Goal: Task Accomplishment & Management: Manage account settings

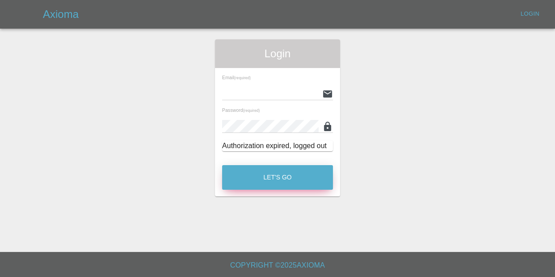
type input "[EMAIL_ADDRESS][DOMAIN_NAME]"
click at [258, 176] on button "Let's Go" at bounding box center [277, 177] width 111 height 25
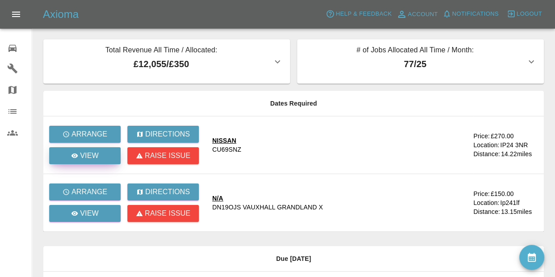
click at [91, 162] on link "View" at bounding box center [85, 155] width 72 height 17
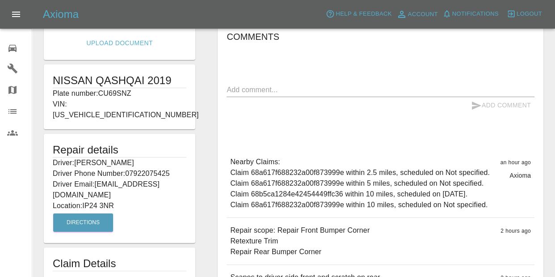
scroll to position [162, 0]
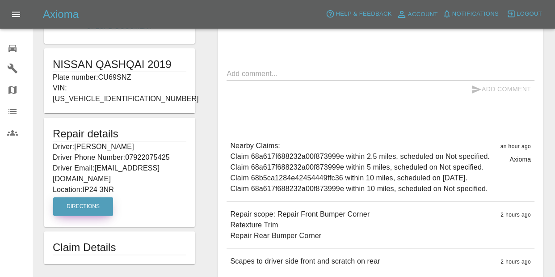
click at [80, 197] on button "Directions" at bounding box center [83, 206] width 60 height 18
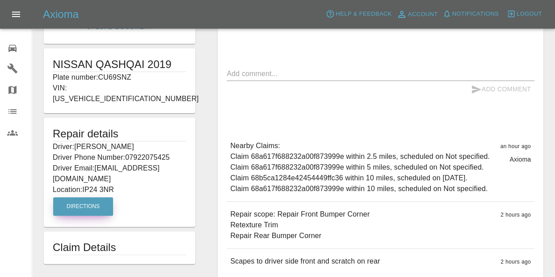
click at [76, 197] on button "Directions" at bounding box center [83, 206] width 60 height 18
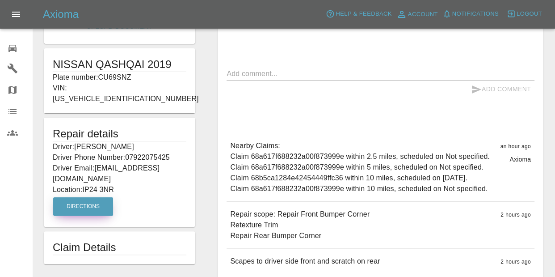
click at [76, 197] on button "Directions" at bounding box center [83, 206] width 60 height 18
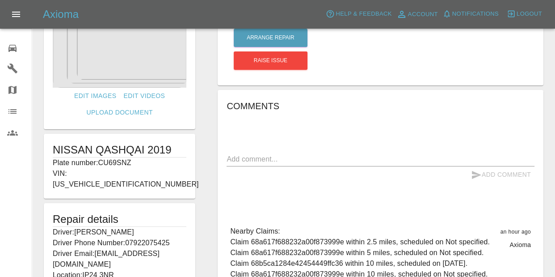
scroll to position [32, 0]
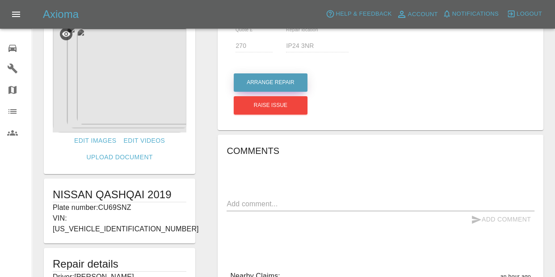
click at [253, 77] on button "Arrange Repair" at bounding box center [271, 82] width 74 height 18
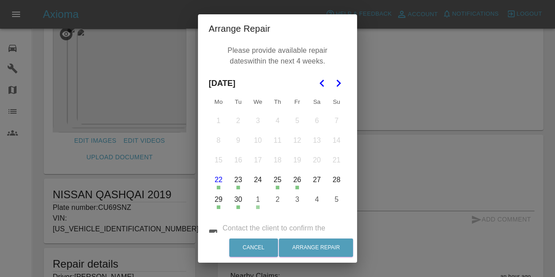
click at [334, 85] on icon "Go to the Next Month" at bounding box center [338, 83] width 11 height 11
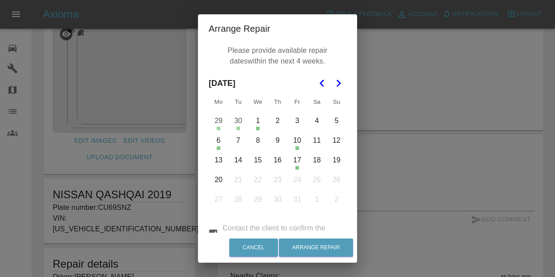
click at [334, 85] on icon "Go to the Next Month" at bounding box center [338, 83] width 11 height 11
click at [327, 86] on button "Go to the Previous Month" at bounding box center [322, 83] width 16 height 16
click at [280, 128] on button "2" at bounding box center [277, 120] width 19 height 19
click at [297, 125] on button "3" at bounding box center [297, 120] width 19 height 19
click at [241, 141] on button "7" at bounding box center [238, 140] width 19 height 19
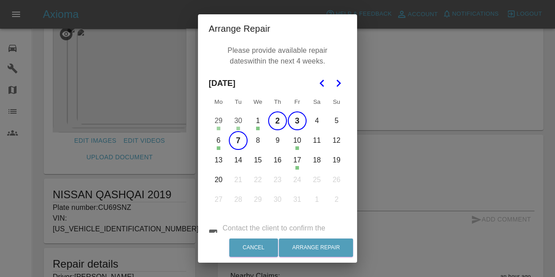
click at [259, 144] on button "8" at bounding box center [258, 140] width 19 height 19
click at [272, 145] on button "9" at bounding box center [277, 140] width 19 height 19
click at [220, 162] on button "13" at bounding box center [218, 160] width 19 height 19
click at [239, 165] on button "14" at bounding box center [238, 160] width 19 height 19
click at [263, 162] on button "15" at bounding box center [258, 160] width 19 height 19
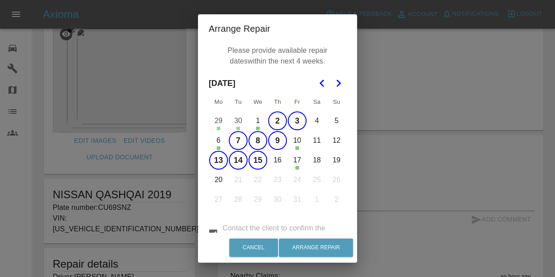
click at [277, 161] on button "16" at bounding box center [277, 160] width 19 height 19
click at [218, 177] on button "20" at bounding box center [218, 179] width 19 height 19
click at [304, 245] on button "Arrange Repair" at bounding box center [316, 247] width 74 height 18
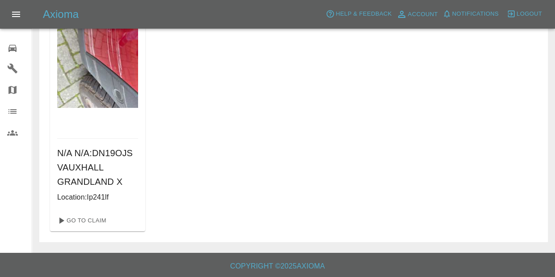
scroll to position [103, 0]
click at [5, 42] on link "0 Repair home" at bounding box center [16, 46] width 32 height 21
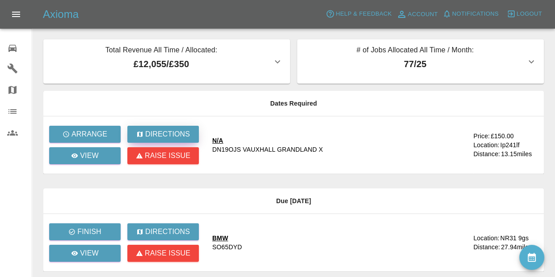
click at [158, 127] on button "Directions" at bounding box center [163, 134] width 72 height 17
click at [90, 152] on p "View" at bounding box center [89, 155] width 19 height 11
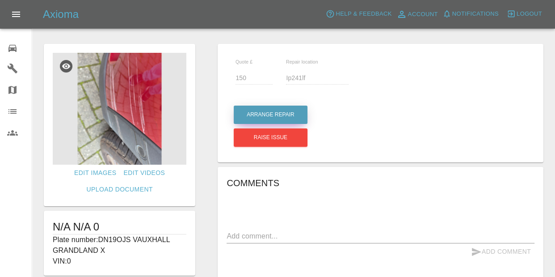
click at [278, 116] on button "Arrange Repair" at bounding box center [271, 115] width 74 height 18
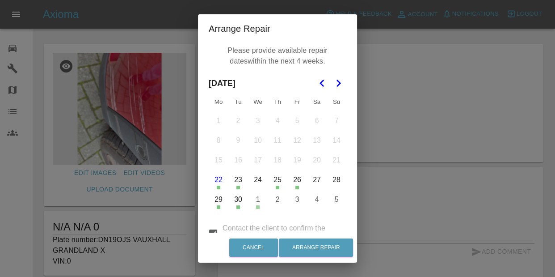
click at [334, 88] on icon "Go to the Next Month" at bounding box center [338, 83] width 11 height 11
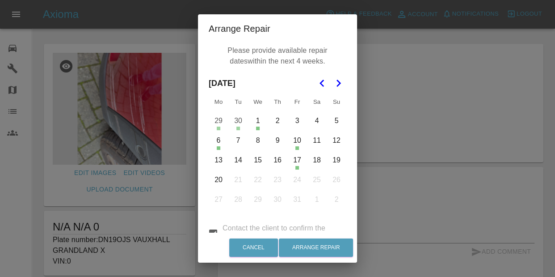
click at [296, 122] on button "3" at bounding box center [297, 120] width 19 height 19
click at [276, 121] on button "2" at bounding box center [277, 120] width 19 height 19
click at [315, 122] on button "4" at bounding box center [317, 120] width 19 height 19
click at [234, 144] on button "7" at bounding box center [238, 140] width 19 height 19
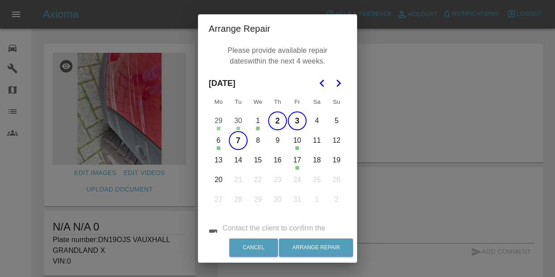
click at [265, 146] on button "8" at bounding box center [258, 140] width 19 height 19
click at [277, 141] on button "9" at bounding box center [277, 140] width 19 height 19
click at [216, 155] on button "13" at bounding box center [218, 160] width 19 height 19
click at [240, 158] on button "14" at bounding box center [238, 160] width 19 height 19
click at [260, 154] on button "15" at bounding box center [258, 160] width 19 height 19
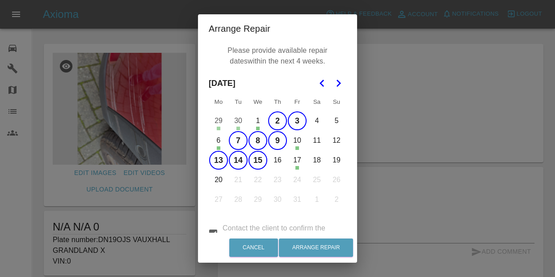
click at [282, 157] on button "16" at bounding box center [277, 160] width 19 height 19
click at [308, 253] on button "Arrange Repair" at bounding box center [316, 247] width 74 height 18
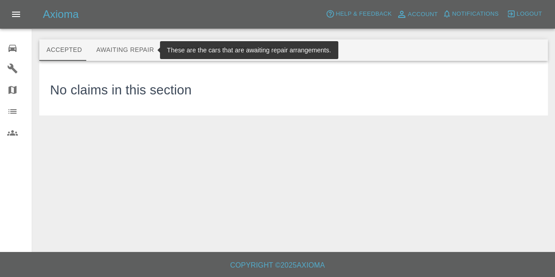
click at [124, 43] on button "Awaiting Repair" at bounding box center [125, 49] width 72 height 21
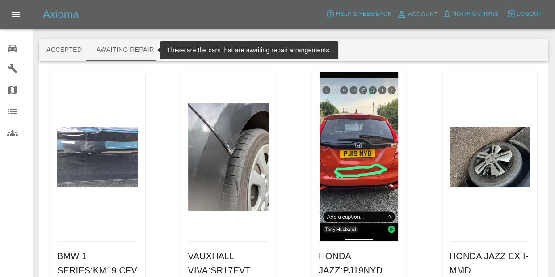
click at [472, 13] on span "Notifications" at bounding box center [475, 14] width 46 height 10
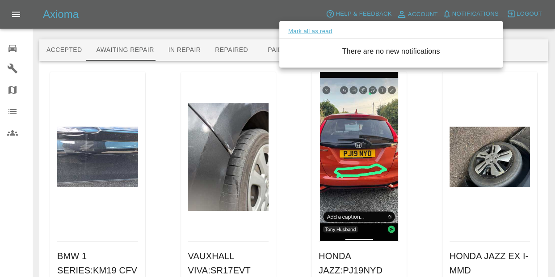
click at [321, 30] on button "Mark all as read" at bounding box center [310, 31] width 47 height 10
click at [413, 97] on div at bounding box center [277, 138] width 555 height 277
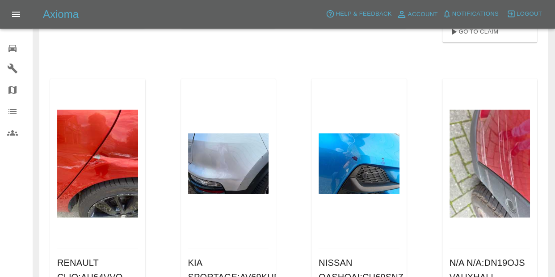
scroll to position [270, 0]
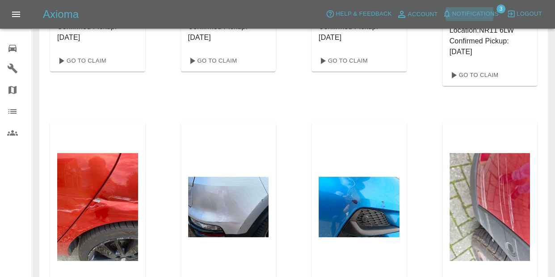
click at [473, 9] on span "Notifications" at bounding box center [475, 14] width 46 height 10
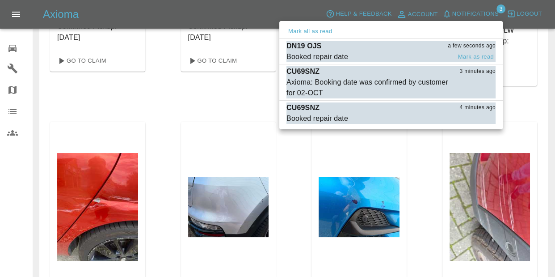
click at [413, 54] on span "Booked repair date" at bounding box center [369, 56] width 165 height 11
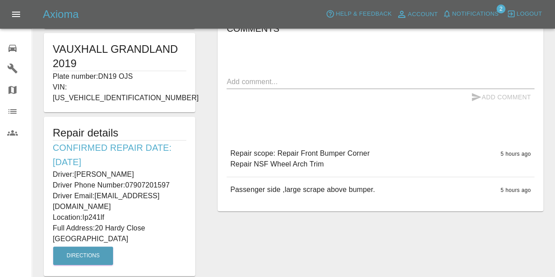
scroll to position [179, 0]
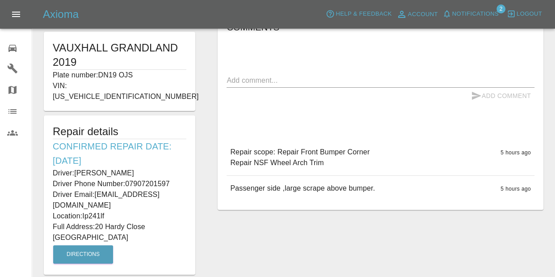
click at [475, 21] on div "Notifications" at bounding box center [470, 14] width 61 height 14
click at [475, 10] on span "Notifications" at bounding box center [475, 14] width 46 height 10
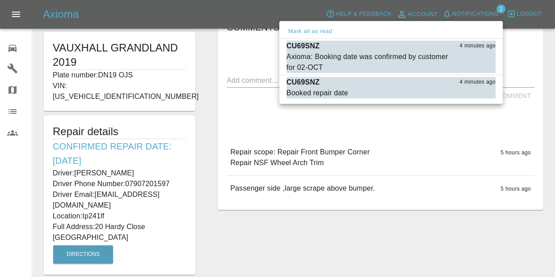
click at [373, 124] on div at bounding box center [277, 138] width 555 height 277
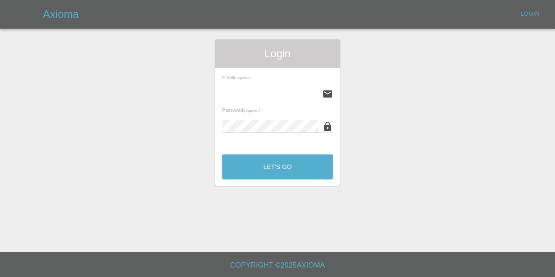
type input "[EMAIL_ADDRESS][DOMAIN_NAME]"
click at [271, 173] on button "Let's Go" at bounding box center [277, 166] width 111 height 25
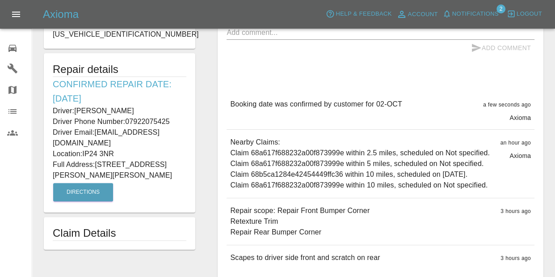
scroll to position [228, 0]
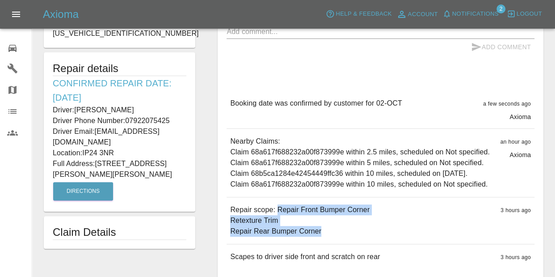
drag, startPoint x: 276, startPoint y: 221, endPoint x: 378, endPoint y: 246, distance: 105.0
click at [378, 244] on div "Repair scope: Repair Front Bumper Corner Retexture Trim Repair Rear Bumper Corn…" at bounding box center [381, 220] width 308 height 46
click at [314, 218] on p "Repair scope: Repair Front Bumper Corner Retexture Trim Repair Rear Bumper Corn…" at bounding box center [299, 220] width 139 height 32
drag, startPoint x: 276, startPoint y: 218, endPoint x: 337, endPoint y: 245, distance: 66.3
click at [337, 237] on p "Repair scope: Repair Front Bumper Corner Retexture Trim Repair Rear Bumper Corn…" at bounding box center [299, 220] width 139 height 32
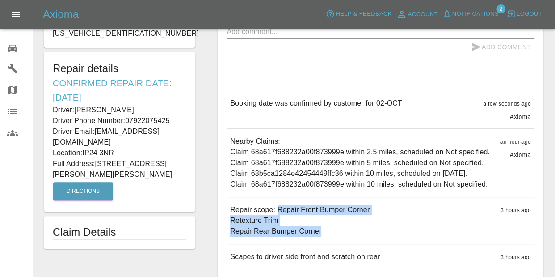
click at [322, 215] on p "Repair scope: Repair Front Bumper Corner Retexture Trim Repair Rear Bumper Corn…" at bounding box center [299, 220] width 139 height 32
drag, startPoint x: 277, startPoint y: 221, endPoint x: 319, endPoint y: 243, distance: 47.8
click at [319, 237] on p "Repair scope: Repair Front Bumper Corner Retexture Trim Repair Rear Bumper Corn…" at bounding box center [299, 220] width 139 height 32
click at [309, 237] on p "Repair scope: Repair Front Bumper Corner Retexture Trim Repair Rear Bumper Corn…" at bounding box center [299, 220] width 139 height 32
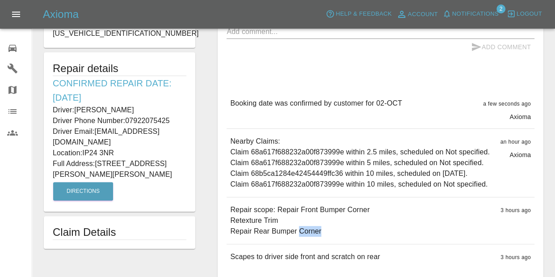
click at [309, 237] on p "Repair scope: Repair Front Bumper Corner Retexture Trim Repair Rear Bumper Corn…" at bounding box center [299, 220] width 139 height 32
click at [319, 237] on p "Repair scope: Repair Front Bumper Corner Retexture Trim Repair Rear Bumper Corn…" at bounding box center [299, 220] width 139 height 32
click at [305, 237] on p "Repair scope: Repair Front Bumper Corner Retexture Trim Repair Rear Bumper Corn…" at bounding box center [299, 220] width 139 height 32
click at [312, 259] on div "Booking date was confirmed by customer for 02-OCT a few seconds ago Axioma Book…" at bounding box center [381, 180] width 308 height 178
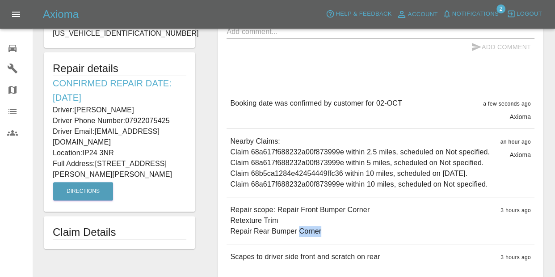
click at [318, 237] on p "Repair scope: Repair Front Bumper Corner Retexture Trim Repair Rear Bumper Corn…" at bounding box center [299, 220] width 139 height 32
click at [317, 237] on p "Repair scope: Repair Front Bumper Corner Retexture Trim Repair Rear Bumper Corn…" at bounding box center [299, 220] width 139 height 32
click at [277, 216] on p "Repair scope: Repair Front Bumper Corner Retexture Trim Repair Rear Bumper Corn…" at bounding box center [299, 220] width 139 height 32
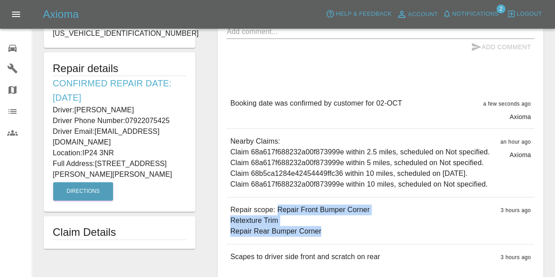
drag, startPoint x: 317, startPoint y: 241, endPoint x: 321, endPoint y: 246, distance: 6.4
click at [321, 237] on p "Repair scope: Repair Front Bumper Corner Retexture Trim Repair Rear Bumper Corn…" at bounding box center [299, 220] width 139 height 32
click at [307, 237] on p "Repair scope: Repair Front Bumper Corner Retexture Trim Repair Rear Bumper Corn…" at bounding box center [299, 220] width 139 height 32
drag, startPoint x: 317, startPoint y: 241, endPoint x: 231, endPoint y: 220, distance: 87.9
click at [231, 220] on p "Repair scope: Repair Front Bumper Corner Retexture Trim Repair Rear Bumper Corn…" at bounding box center [299, 220] width 139 height 32
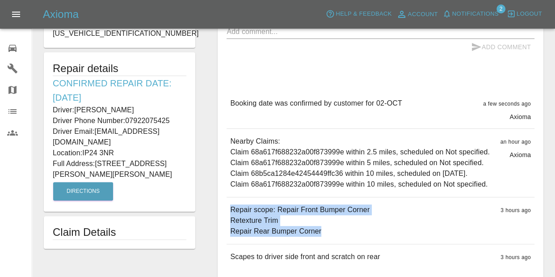
click at [246, 227] on p "Repair scope: Repair Front Bumper Corner Retexture Trim Repair Rear Bumper Corn…" at bounding box center [299, 220] width 139 height 32
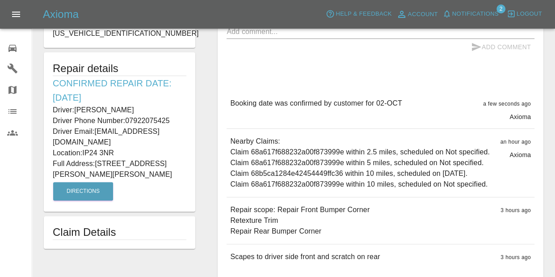
click at [231, 219] on p "Repair scope: Repair Front Bumper Corner Retexture Trim Repair Rear Bumper Corn…" at bounding box center [299, 220] width 139 height 32
click at [232, 220] on p "Repair scope: Repair Front Bumper Corner Retexture Trim Repair Rear Bumper Corn…" at bounding box center [299, 220] width 139 height 32
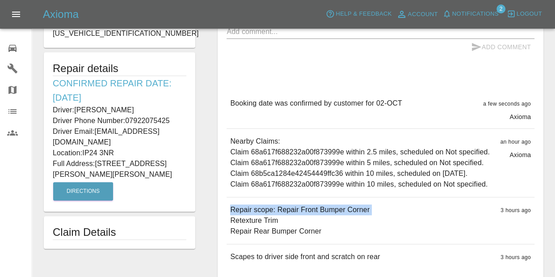
click at [232, 220] on p "Repair scope: Repair Front Bumper Corner Retexture Trim Repair Rear Bumper Corn…" at bounding box center [299, 220] width 139 height 32
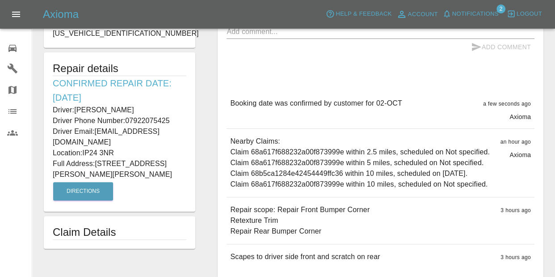
click at [232, 220] on p "Repair scope: Repair Front Bumper Corner Retexture Trim Repair Rear Bumper Corn…" at bounding box center [299, 220] width 139 height 32
click at [231, 220] on p "Repair scope: Repair Front Bumper Corner Retexture Trim Repair Rear Bumper Corn…" at bounding box center [299, 220] width 139 height 32
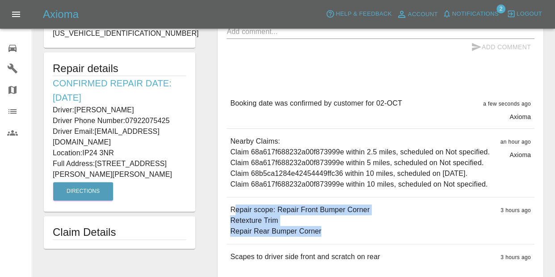
drag, startPoint x: 233, startPoint y: 221, endPoint x: 313, endPoint y: 250, distance: 85.3
click at [313, 244] on div "Repair scope: Repair Front Bumper Corner Retexture Trim Repair Rear Bumper Corn…" at bounding box center [381, 220] width 308 height 46
click at [295, 237] on p "Repair scope: Repair Front Bumper Corner Retexture Trim Repair Rear Bumper Corn…" at bounding box center [299, 220] width 139 height 32
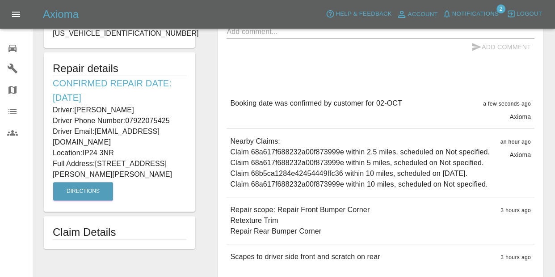
click at [295, 237] on p "Repair scope: Repair Front Bumper Corner Retexture Trim Repair Rear Bumper Corn…" at bounding box center [299, 220] width 139 height 32
click at [289, 190] on p "Nearby Claims: Claim 68a617f688232a00f873999e within 2.5 miles, scheduled on No…" at bounding box center [360, 163] width 260 height 54
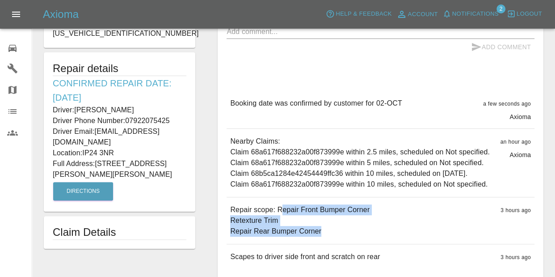
drag, startPoint x: 278, startPoint y: 220, endPoint x: 323, endPoint y: 252, distance: 55.8
click at [323, 244] on div "Repair scope: Repair Front Bumper Corner Retexture Trim Repair Rear Bumper Corn…" at bounding box center [381, 220] width 308 height 46
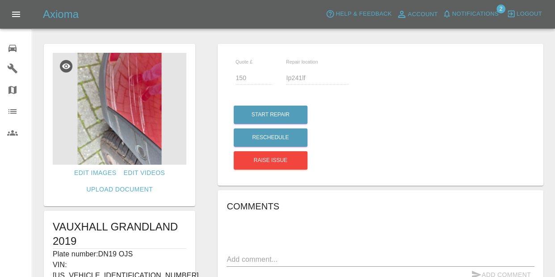
click at [484, 17] on span "Notifications" at bounding box center [475, 14] width 46 height 10
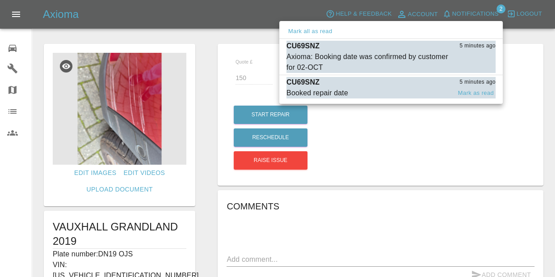
click at [407, 83] on div "CU69SNZ 5 minutes ago" at bounding box center [391, 82] width 209 height 11
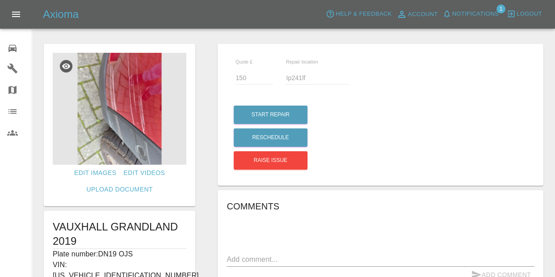
type input "270"
type input "IP24 3NR"
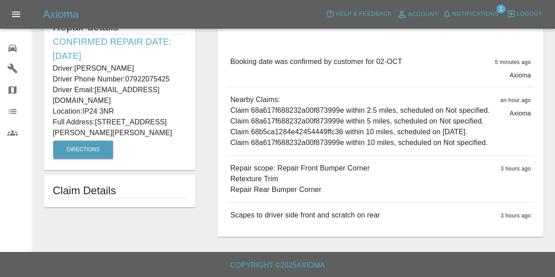
scroll to position [279, 0]
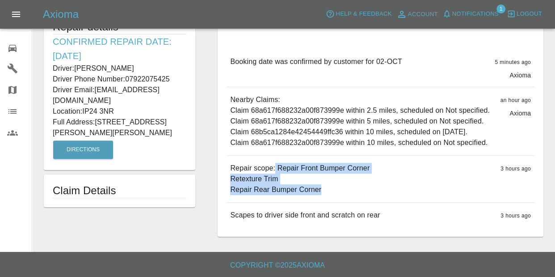
drag, startPoint x: 274, startPoint y: 171, endPoint x: 334, endPoint y: 190, distance: 63.3
click at [334, 190] on p "Repair scope: Repair Front Bumper Corner Retexture Trim Repair Rear Bumper Corn…" at bounding box center [299, 179] width 139 height 32
copy p "Repair Front Bumper Corner Retexture Trim Repair Rear Bumper Corner"
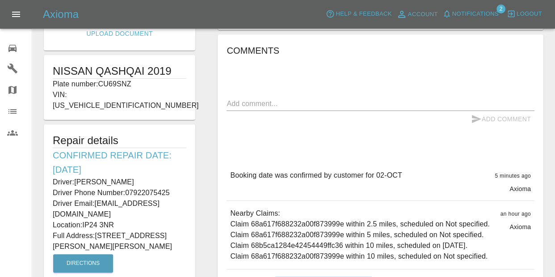
scroll to position [155, 0]
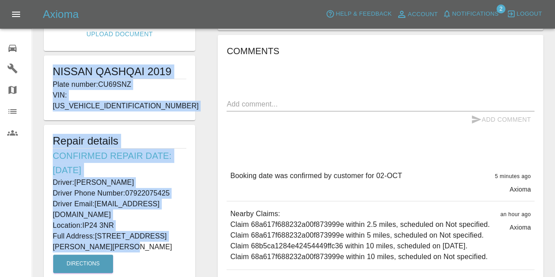
drag, startPoint x: 53, startPoint y: 72, endPoint x: 170, endPoint y: 225, distance: 192.6
click at [170, 225] on form "Edit Images Edit Videos Upload Document NISSAN QASHQAI 2019 Plate number: CU69S…" at bounding box center [119, 105] width 161 height 432
copy form "NISSAN QASHQAI 2019 Plate number: CU69SNZ VIN: SJNFAAJ11U2643869 Repair details…"
click at [456, 11] on span "Notifications" at bounding box center [475, 14] width 46 height 10
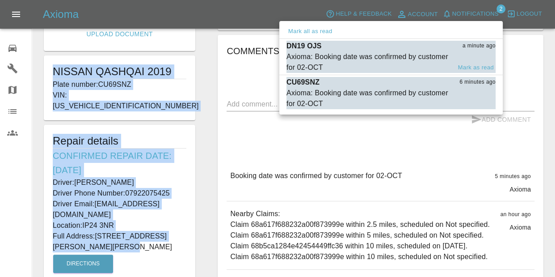
click at [431, 67] on div "Axioma: Booking date was confirmed by customer for 02-OCT" at bounding box center [369, 61] width 165 height 21
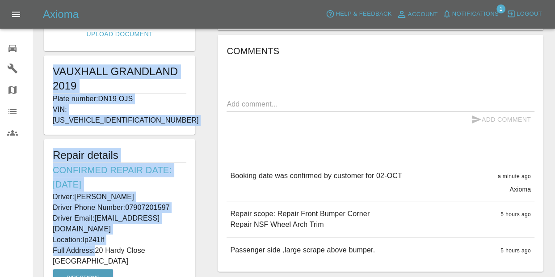
type input "150"
type input "Ip241lf"
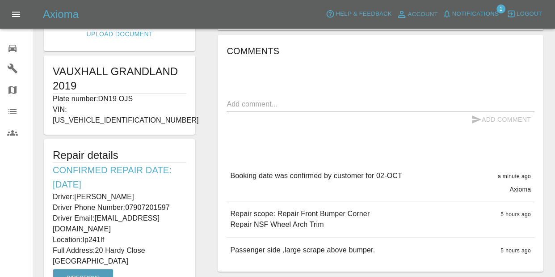
click at [410, 114] on div "Add Comment" at bounding box center [381, 119] width 308 height 17
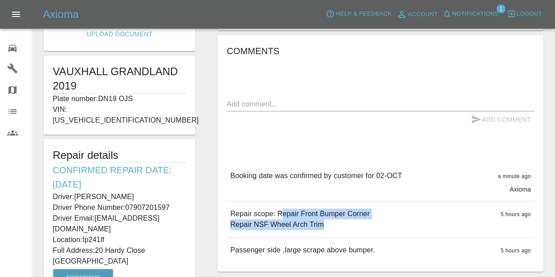
drag, startPoint x: 279, startPoint y: 213, endPoint x: 354, endPoint y: 228, distance: 76.3
click at [354, 229] on p "Repair scope: Repair Front Bumper Corner Repair NSF Wheel Arch Trim" at bounding box center [299, 218] width 139 height 21
click at [354, 228] on p "Repair scope: Repair Front Bumper Corner Repair NSF Wheel Arch Trim" at bounding box center [299, 218] width 139 height 21
drag, startPoint x: 278, startPoint y: 215, endPoint x: 331, endPoint y: 225, distance: 53.7
click at [331, 225] on p "Repair scope: Repair Front Bumper Corner Repair NSF Wheel Arch Trim" at bounding box center [299, 218] width 139 height 21
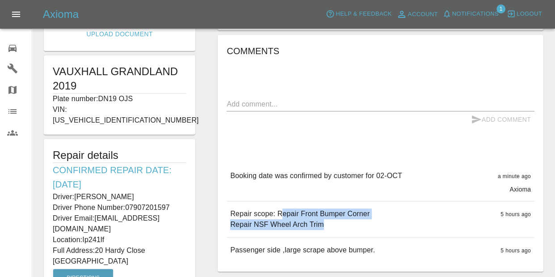
click at [332, 225] on p "Repair scope: Repair Front Bumper Corner Repair NSF Wheel Arch Trim" at bounding box center [299, 218] width 139 height 21
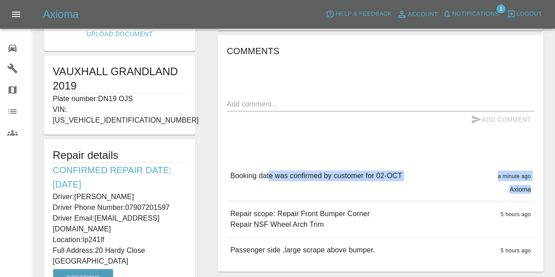
click at [271, 200] on div "Booking date was confirmed by customer for 02-OCT a minute ago Axioma Booking d…" at bounding box center [381, 212] width 308 height 99
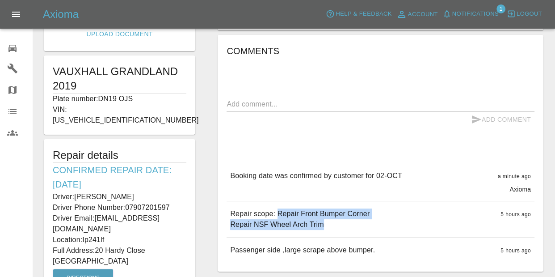
drag, startPoint x: 279, startPoint y: 215, endPoint x: 336, endPoint y: 226, distance: 57.9
click at [336, 226] on p "Repair scope: Repair Front Bumper Corner Repair NSF Wheel Arch Trim" at bounding box center [299, 218] width 139 height 21
copy p "Repair Front Bumper Corner Repair NSF Wheel Arch Trim"
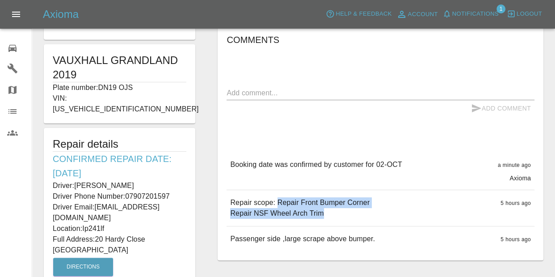
scroll to position [168, 0]
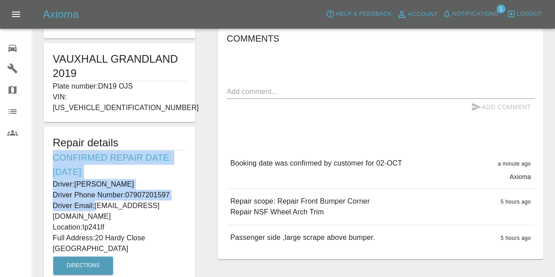
drag, startPoint x: 55, startPoint y: 147, endPoint x: 77, endPoint y: 113, distance: 40.3
click at [159, 188] on div "Repair details Confirmed Repair Date: 02/10/25 Driver: Lindsey Berry Driver Pho…" at bounding box center [120, 206] width 152 height 159
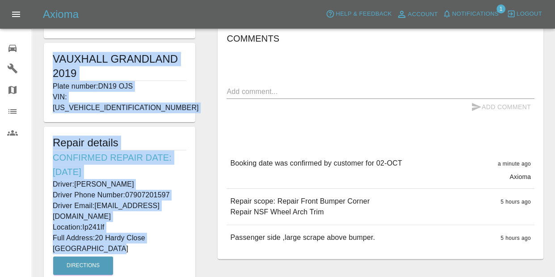
drag, startPoint x: 54, startPoint y: 61, endPoint x: 127, endPoint y: 208, distance: 164.4
click at [182, 237] on form "Edit Images Edit Videos Upload Document VAUXHALL GRANDLAND 2019 Plate number: D…" at bounding box center [119, 99] width 161 height 447
copy form "VAUXHALL GRANDLAND 2019 Plate number: DN19 OJS VIN: W0VZRHNS4KS143228 Repair de…"
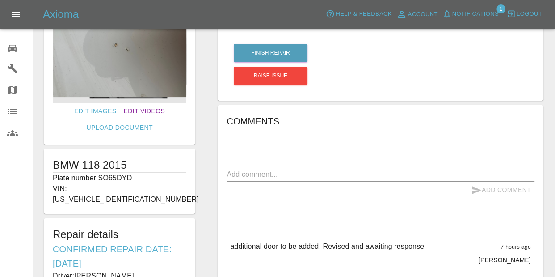
scroll to position [46, 0]
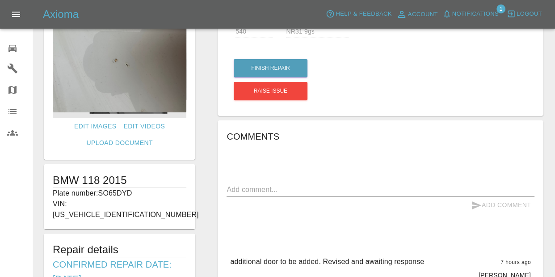
click at [476, 24] on div "Axioma Help & Feedback Account Notifications 1 Logout" at bounding box center [277, 14] width 555 height 29
click at [478, 20] on button "Notifications" at bounding box center [470, 14] width 61 height 14
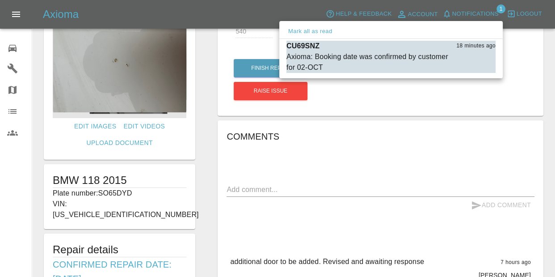
click at [478, 13] on div at bounding box center [277, 138] width 555 height 277
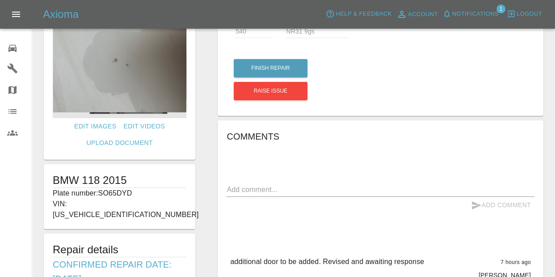
click at [478, 13] on span "Notifications" at bounding box center [475, 14] width 46 height 10
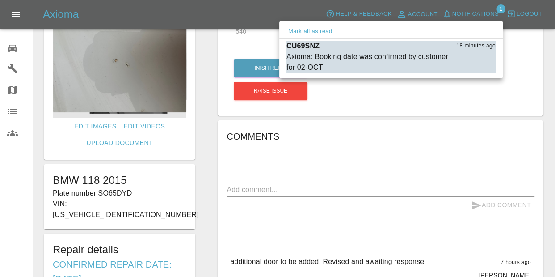
click at [10, 44] on div at bounding box center [277, 138] width 555 height 277
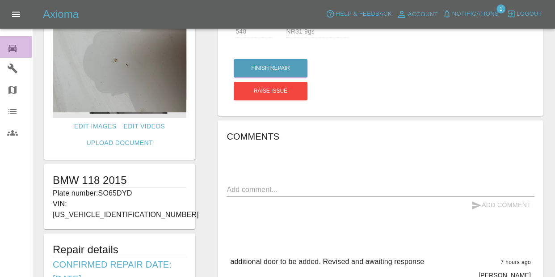
click at [11, 43] on icon at bounding box center [12, 48] width 11 height 11
